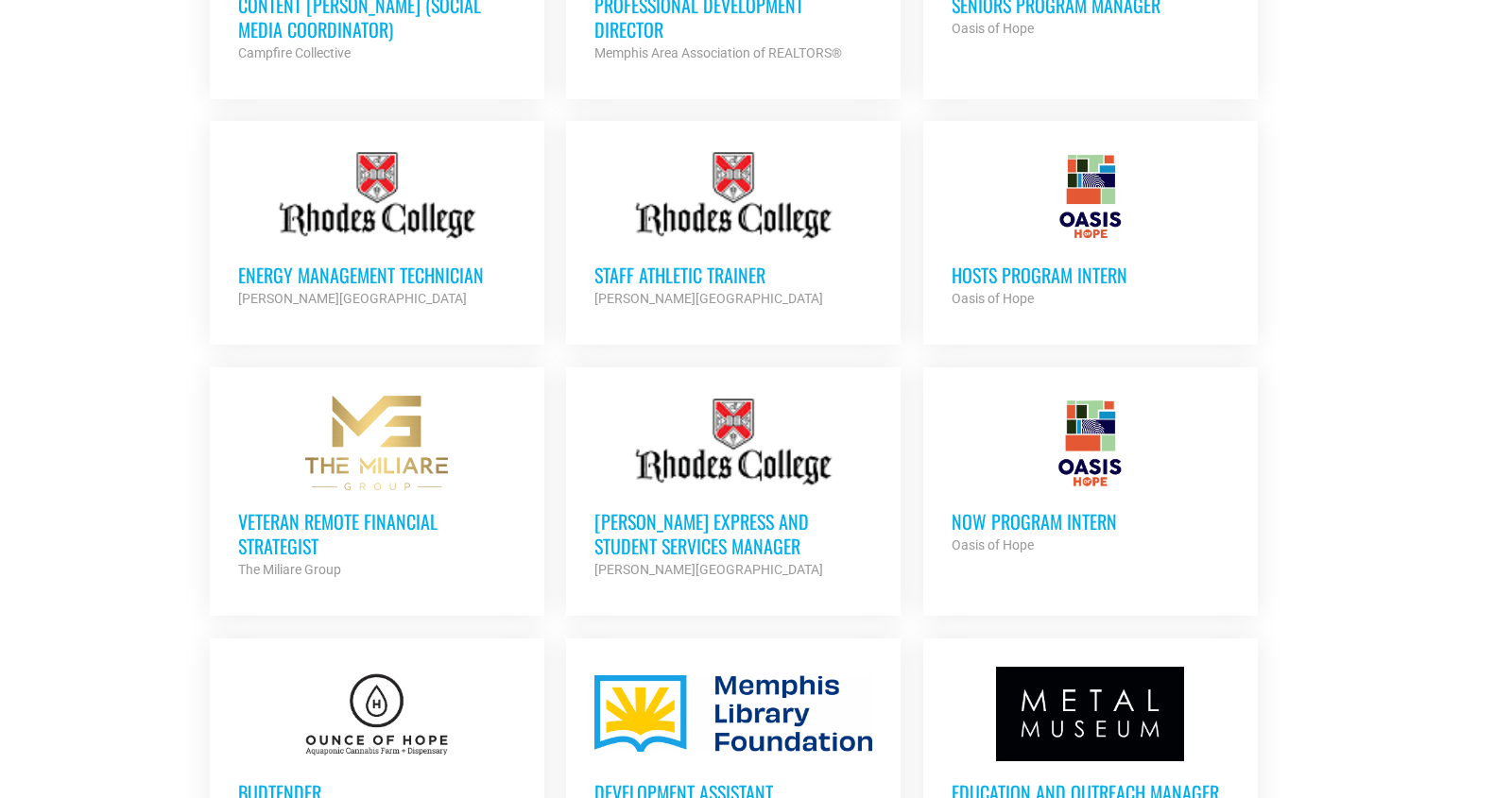
scroll to position [1488, 0]
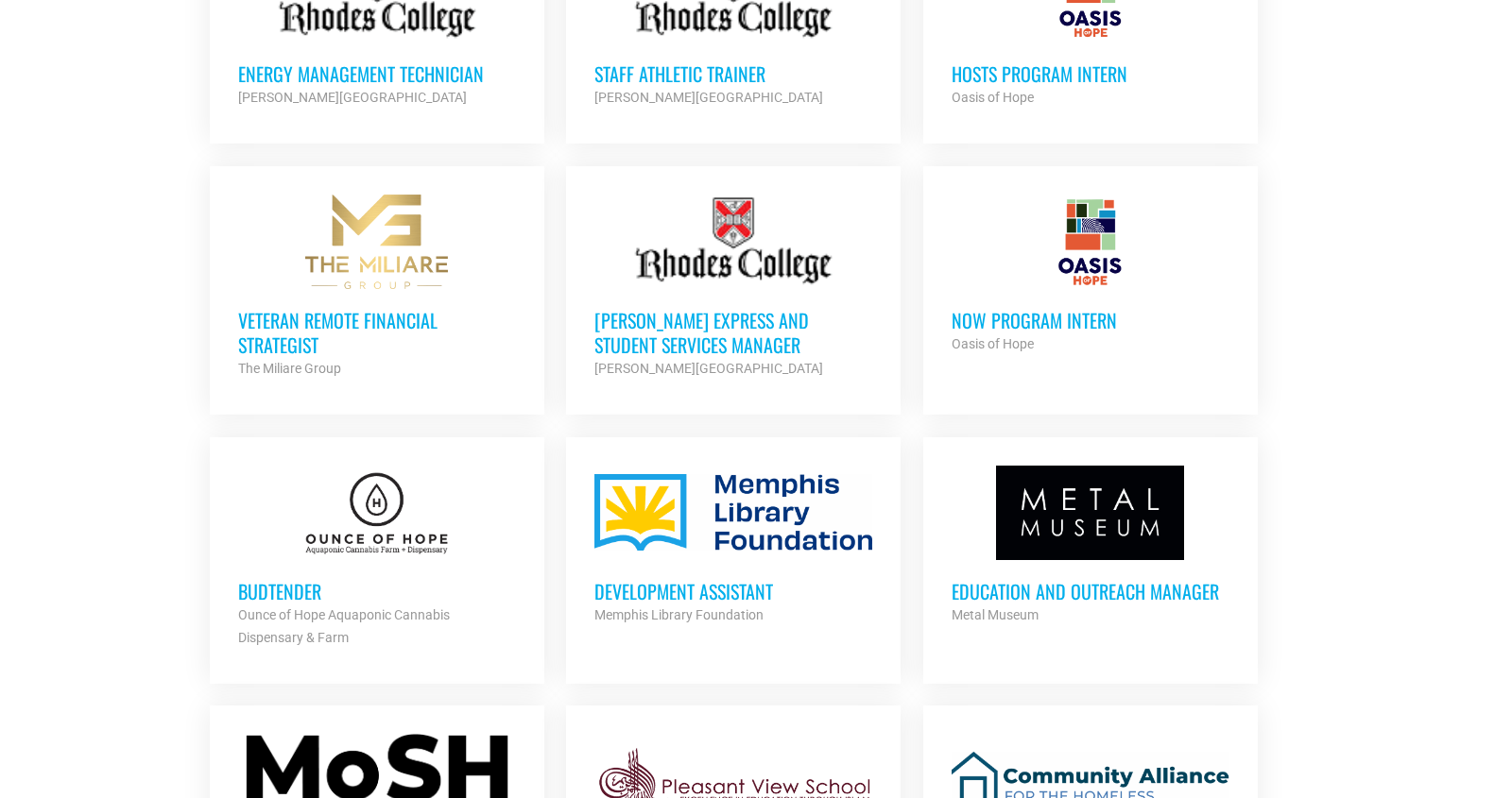
click at [727, 590] on h3 "Development Assistant" at bounding box center [734, 591] width 278 height 25
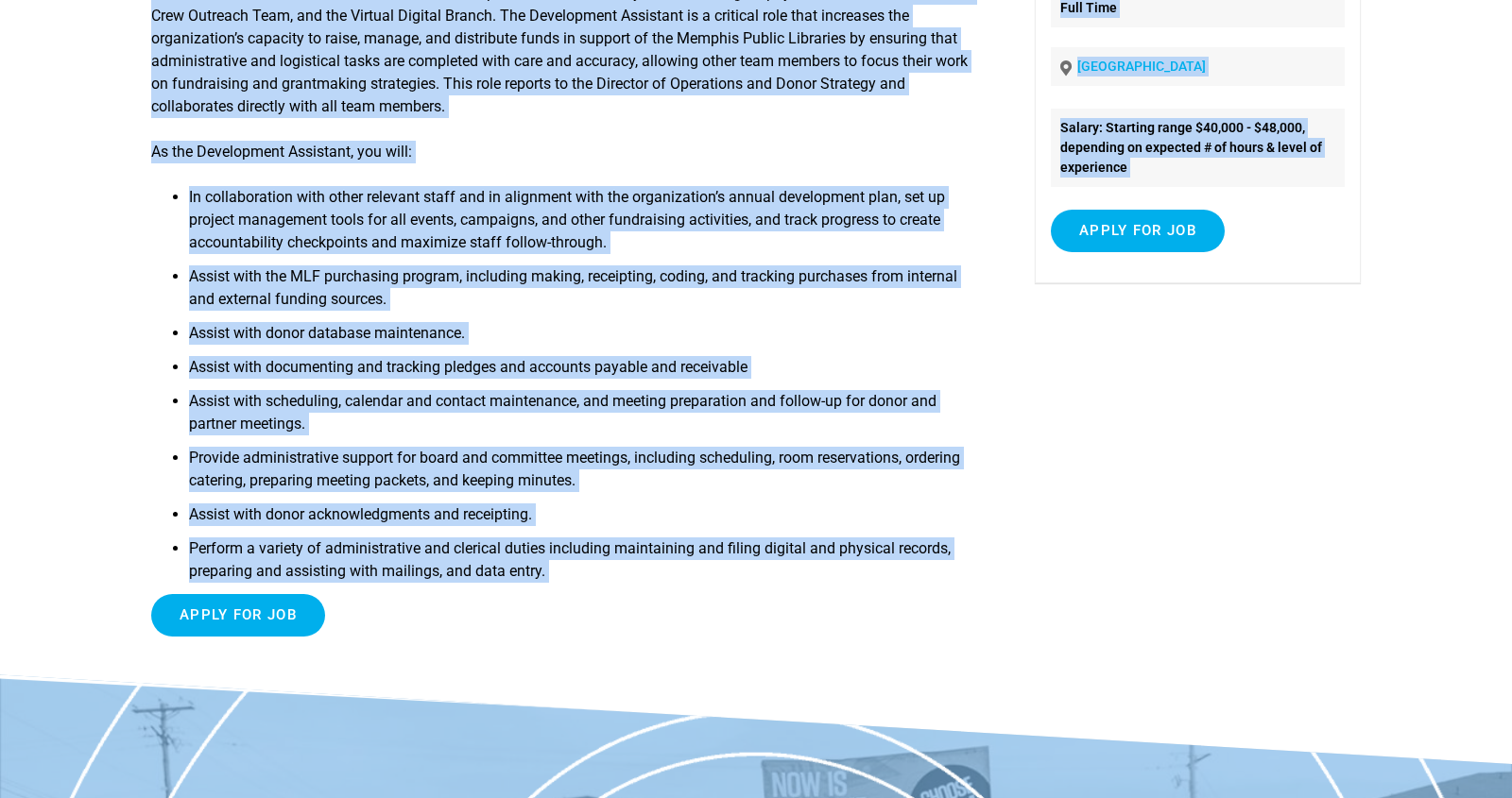
scroll to position [757, 0]
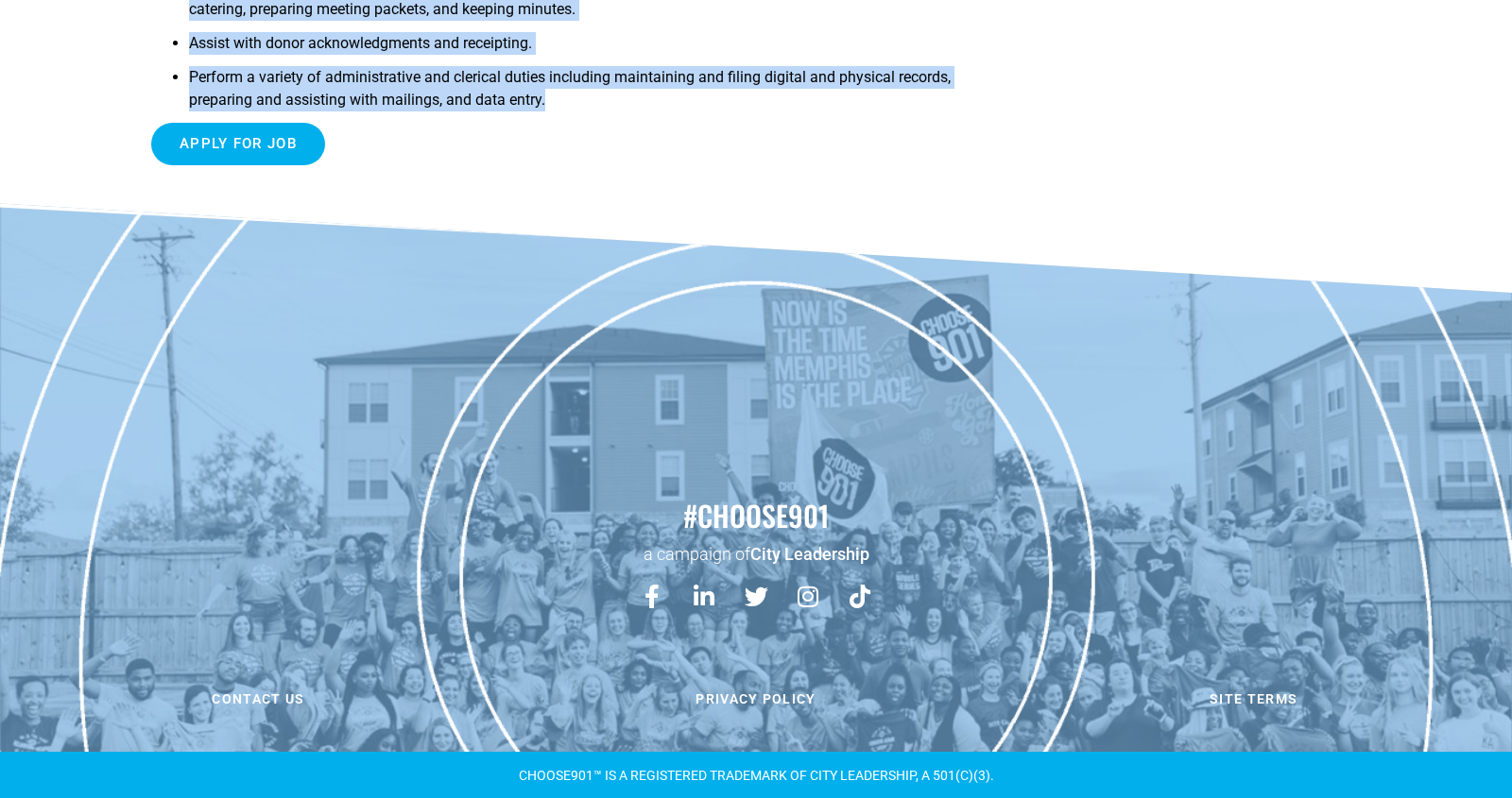
drag, startPoint x: 149, startPoint y: 143, endPoint x: 527, endPoint y: 162, distance: 378.5
copy article "Loremipsumd Sitametco Adi Elitsed Doeiusm Temporinci ut l etdolorem aliquaenima…"
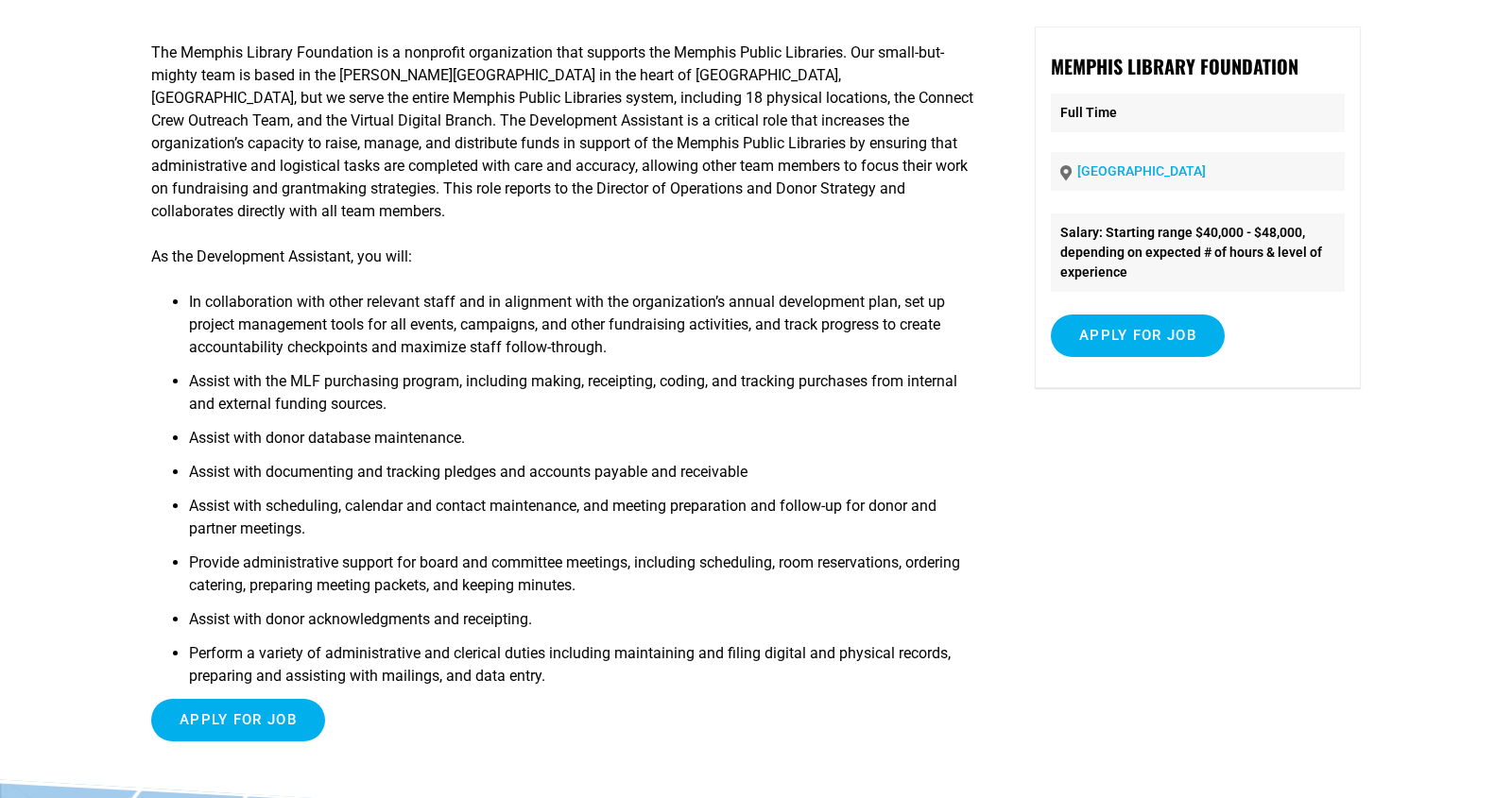
scroll to position [14, 0]
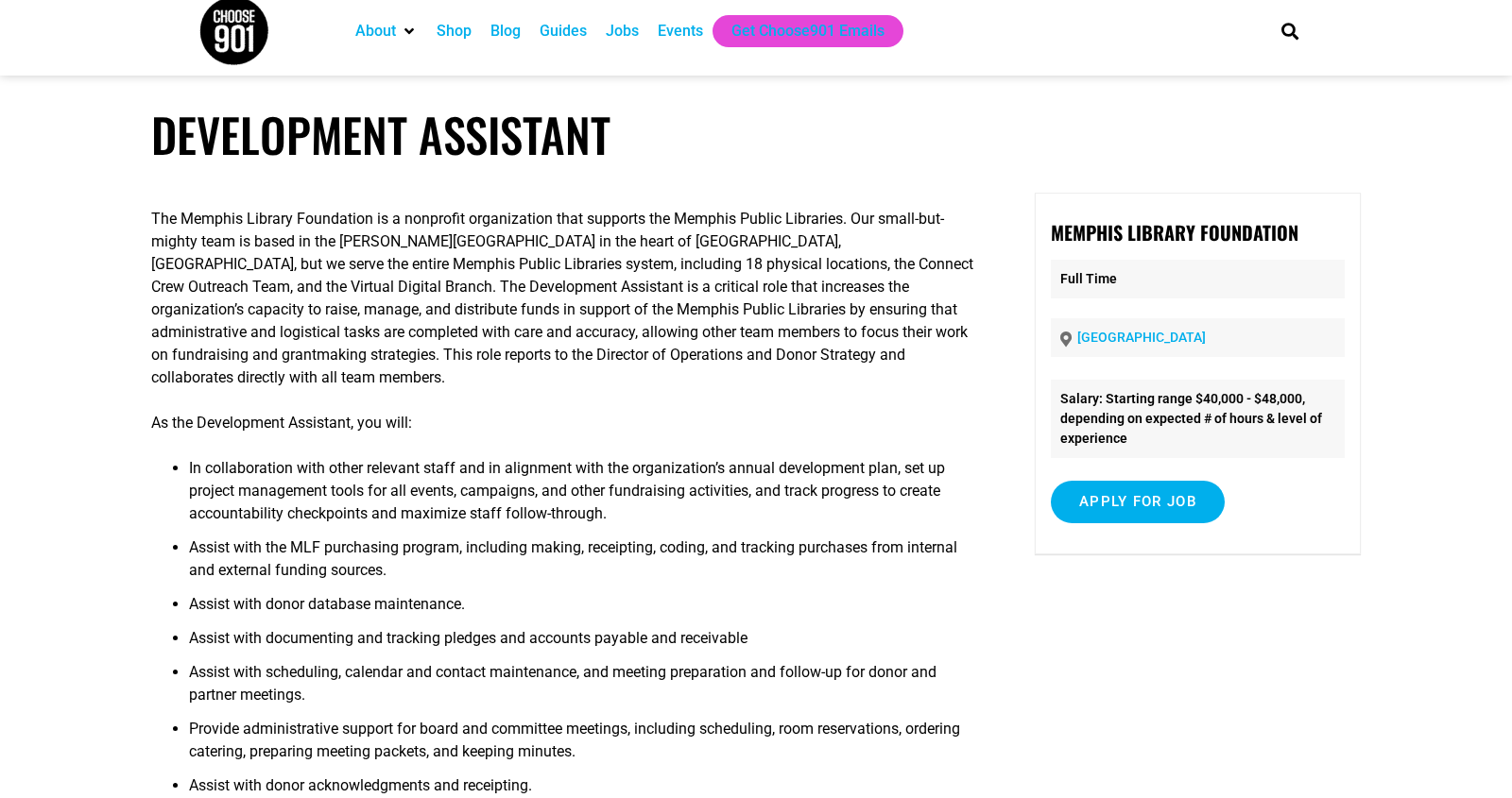
click at [725, 387] on p "The Memphis Library Foundation is a nonprofit organization that supports the Me…" at bounding box center [563, 299] width 823 height 182
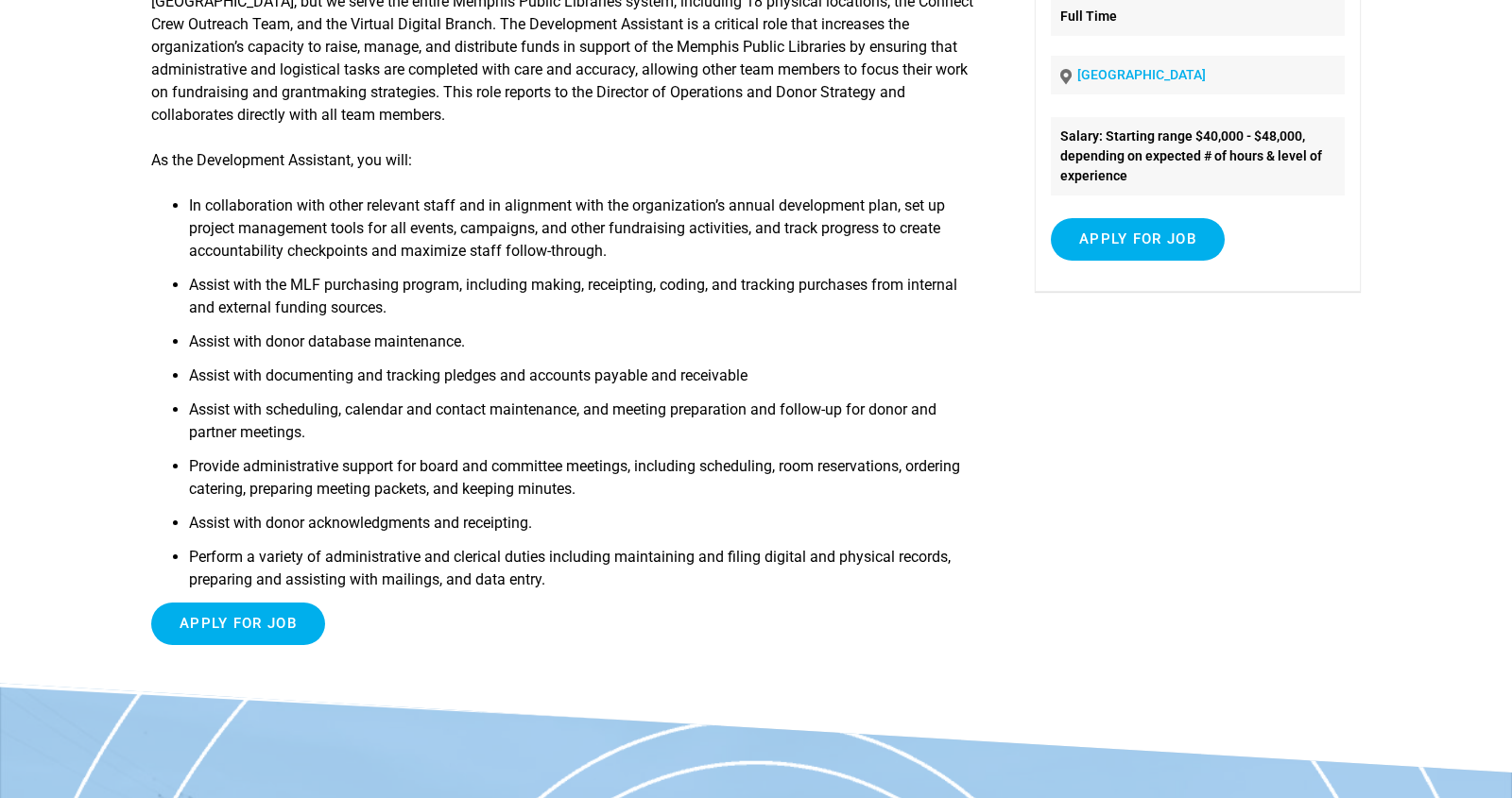
scroll to position [317, 0]
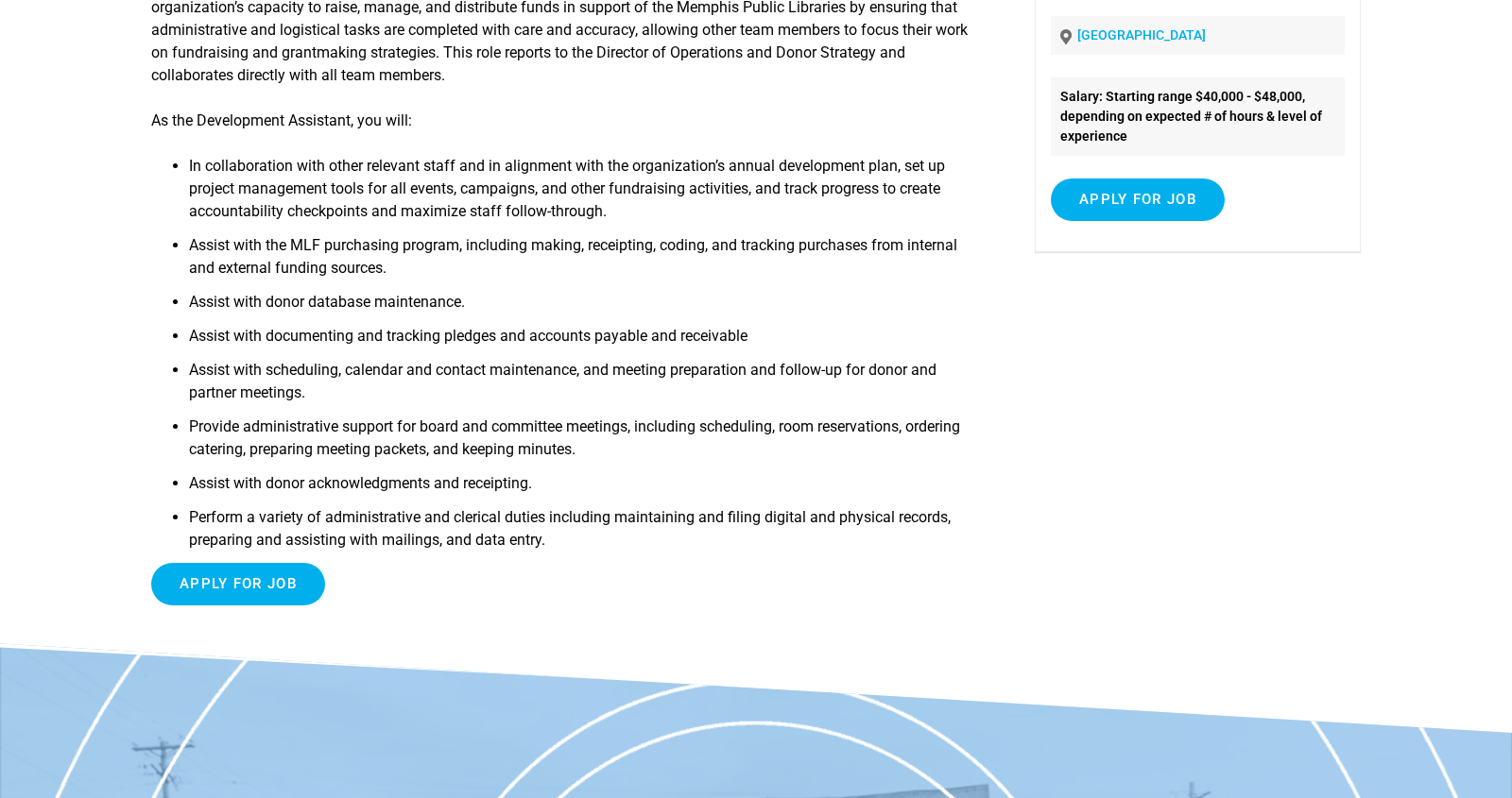
click at [572, 357] on li "Assist with documenting and tracking pledges and accounts payable and receivable" at bounding box center [582, 342] width 785 height 34
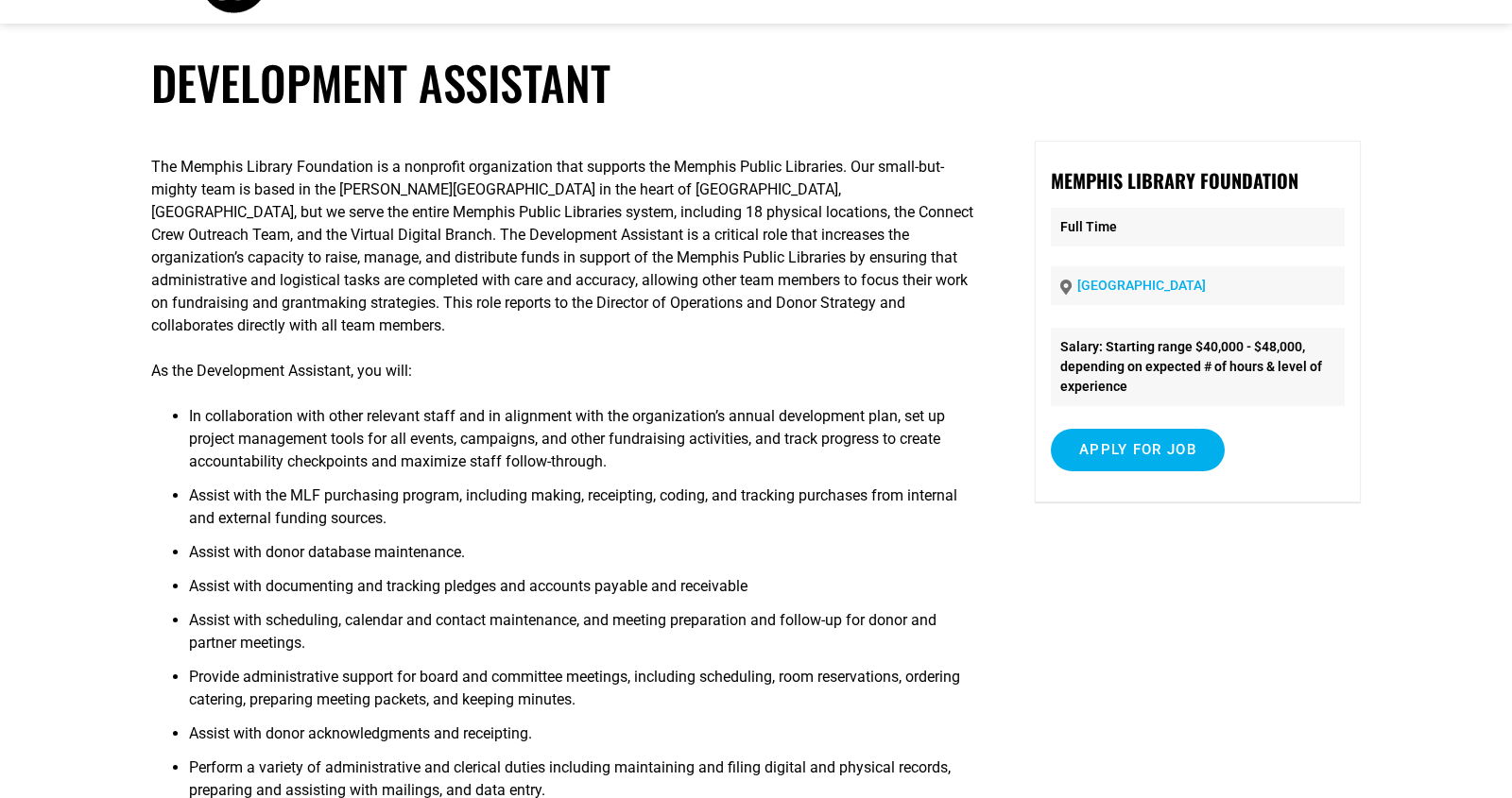
scroll to position [52, 0]
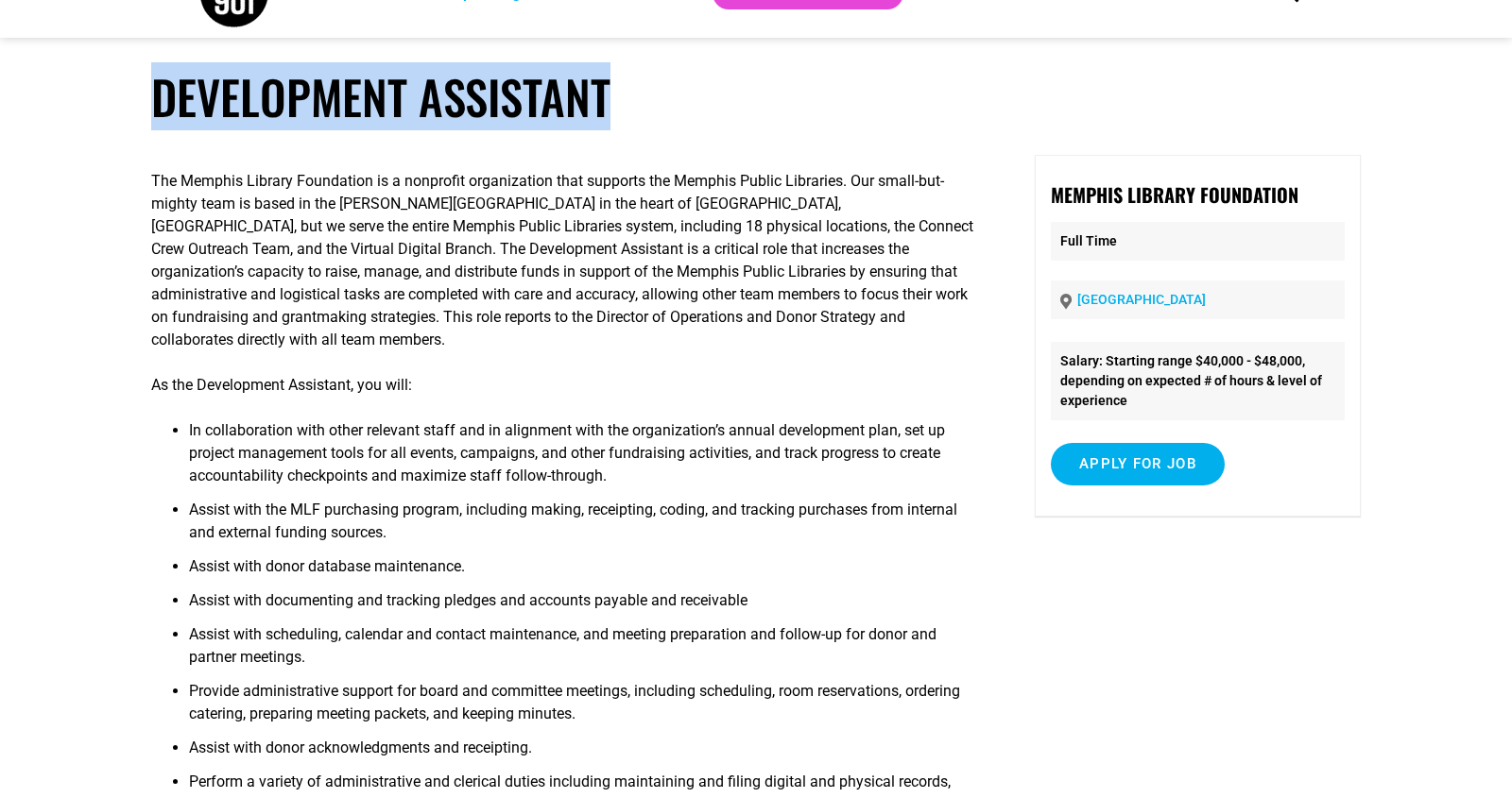
drag, startPoint x: 154, startPoint y: 108, endPoint x: 608, endPoint y: 122, distance: 454.2
click at [608, 122] on h1 "Development Assistant" at bounding box center [756, 97] width 1210 height 56
copy h1 "Development Assistant"
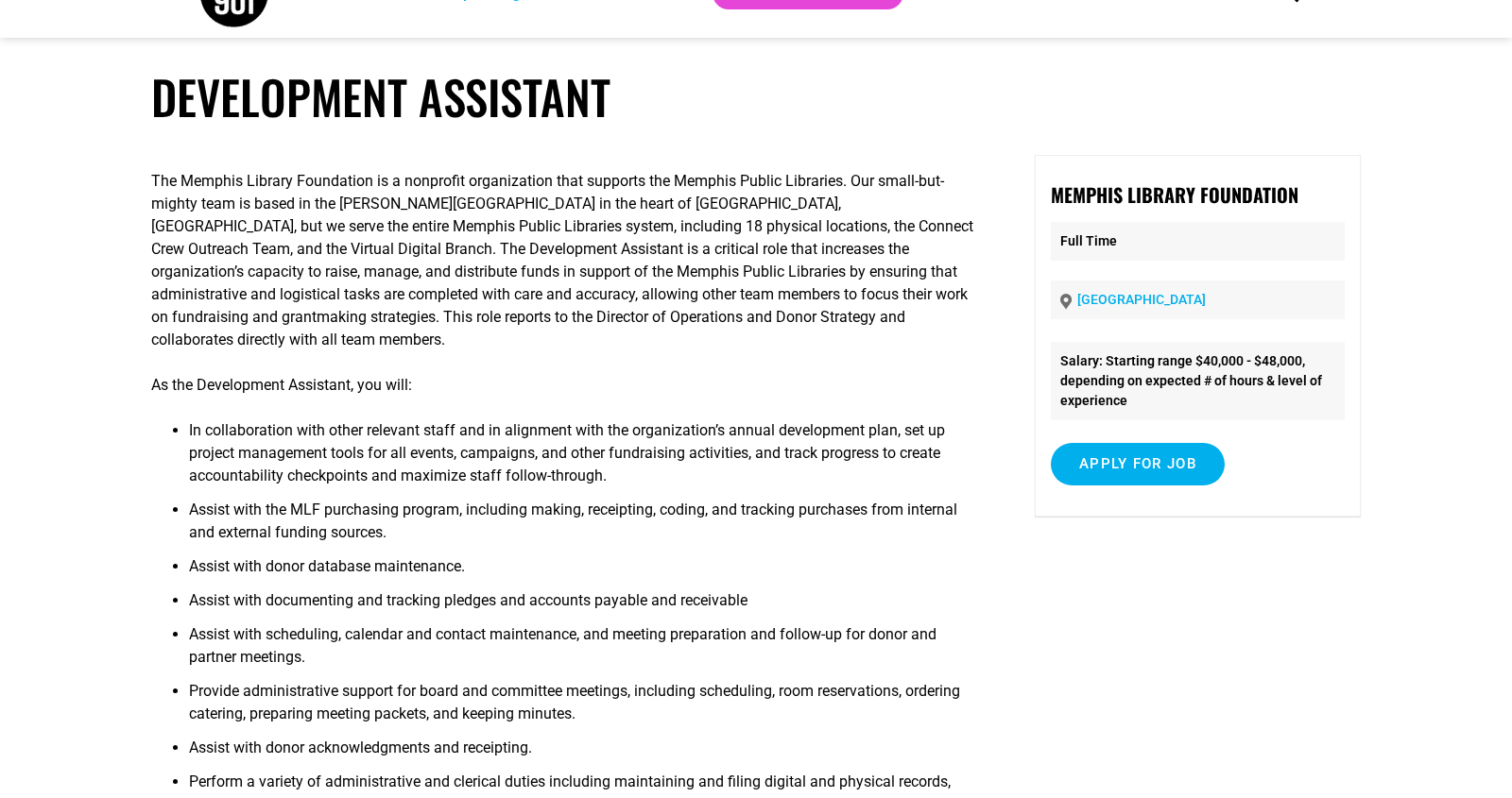
click at [666, 251] on p "The Memphis Library Foundation is a nonprofit organization that supports the Me…" at bounding box center [563, 261] width 823 height 182
click at [764, 433] on li "In collaboration with other relevant staff and in alignment with the organizati…" at bounding box center [582, 458] width 785 height 79
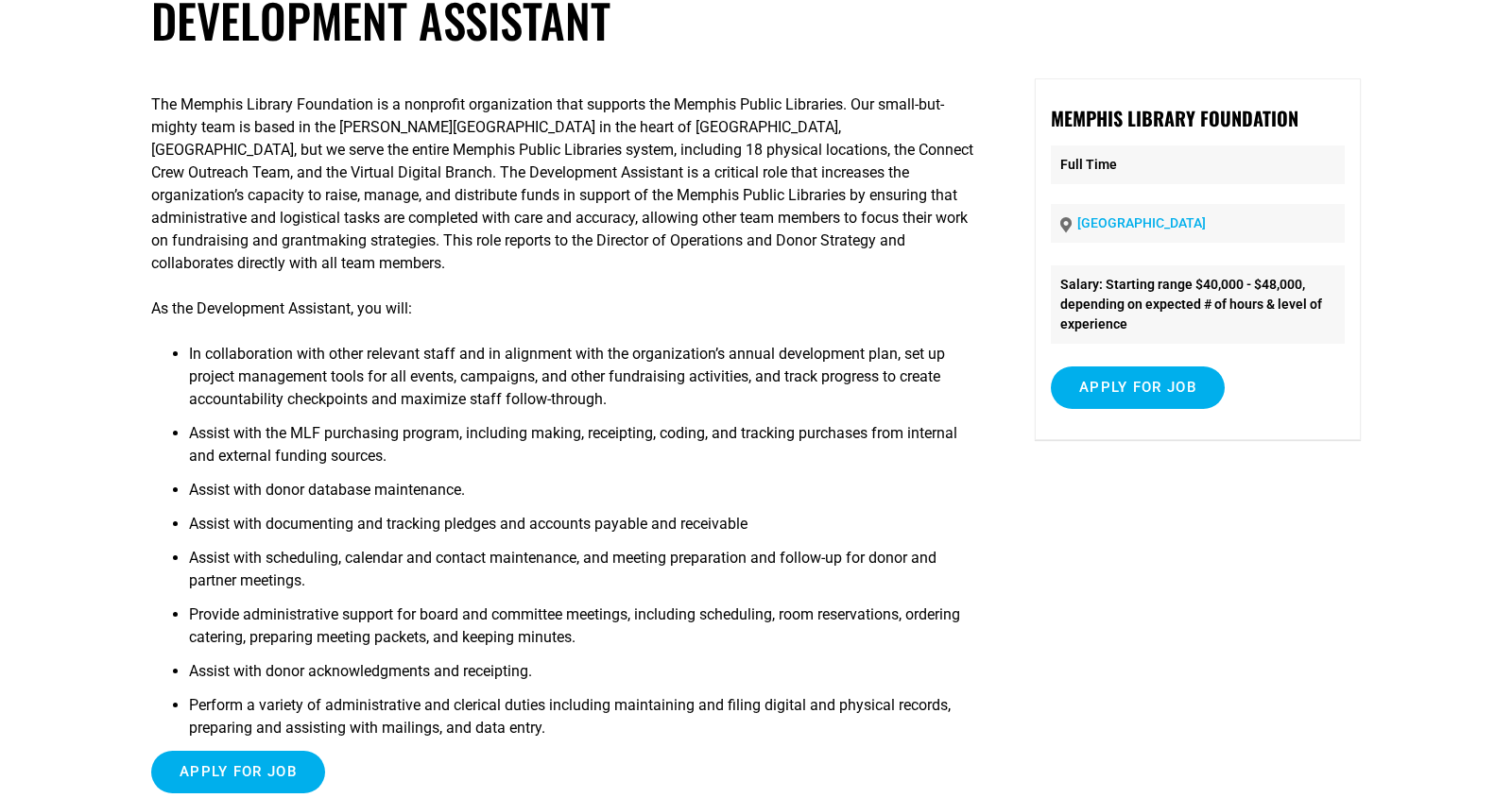
scroll to position [128, 0]
